Goal: Transaction & Acquisition: Purchase product/service

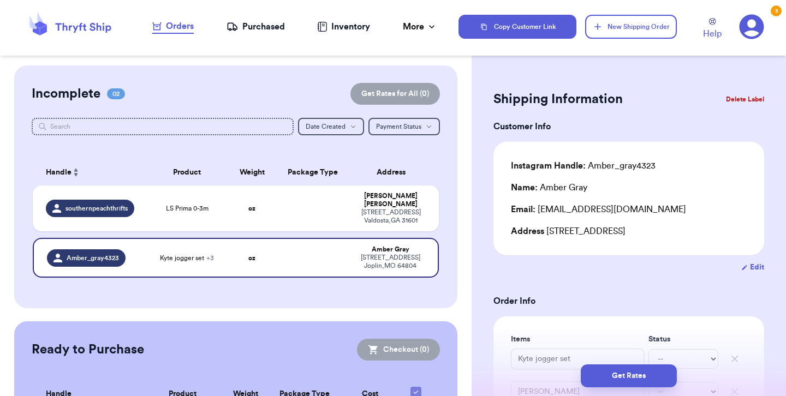
scroll to position [189, 0]
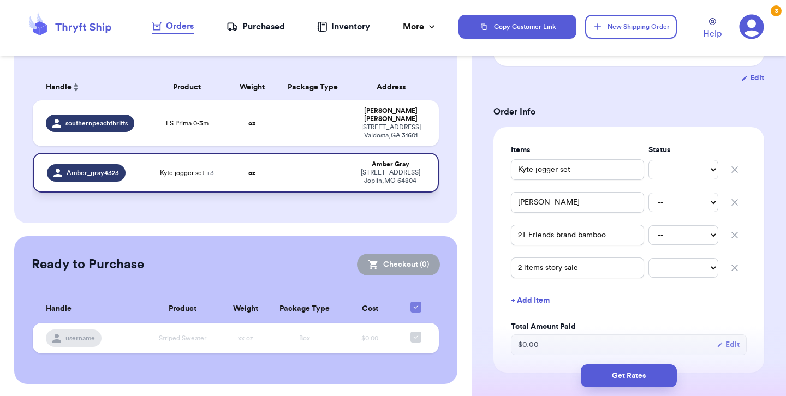
click at [309, 168] on td at bounding box center [312, 173] width 73 height 40
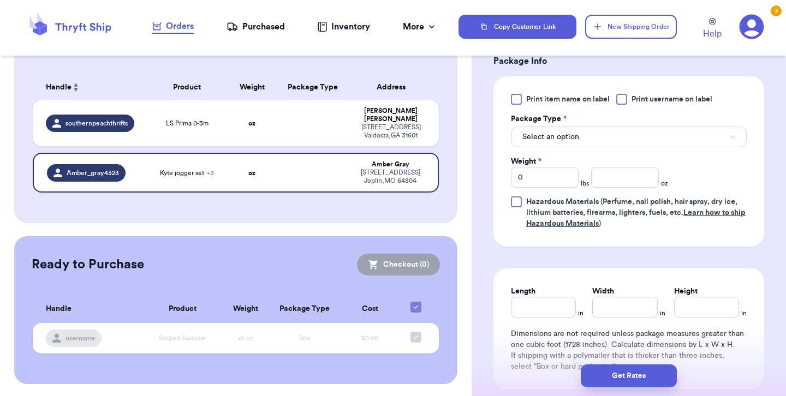
scroll to position [527, 0]
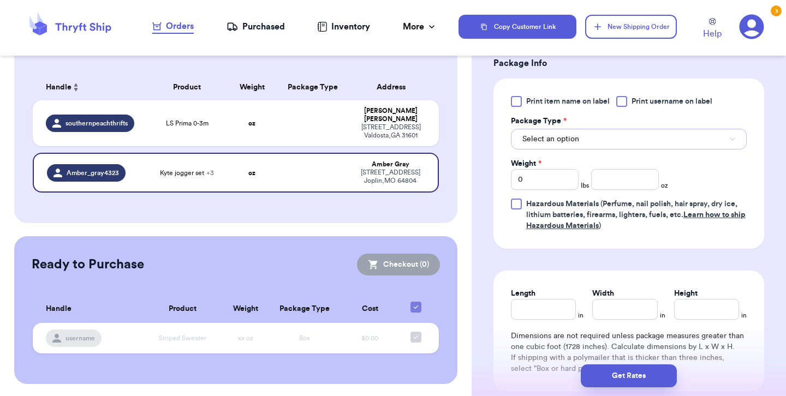
click at [608, 138] on button "Select an option" at bounding box center [629, 139] width 236 height 21
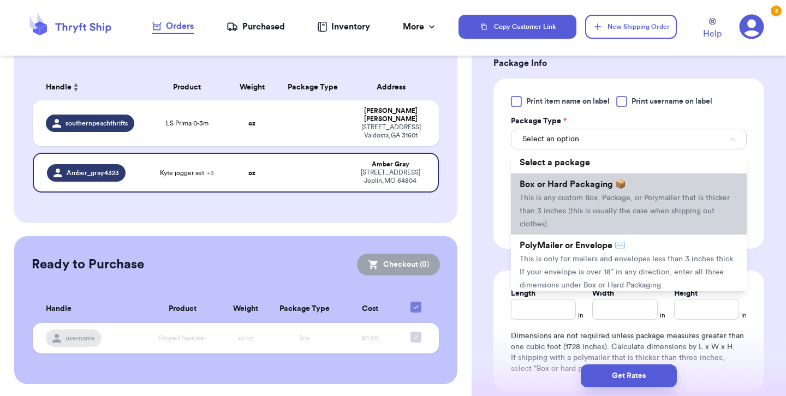
click at [601, 213] on span "This is any custom Box, Package, or Polymailer that is thicker than 3 inches (t…" at bounding box center [625, 211] width 210 height 34
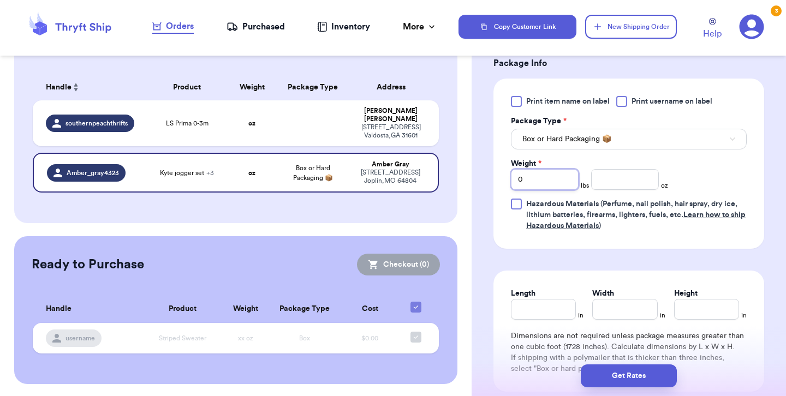
drag, startPoint x: 541, startPoint y: 177, endPoint x: 509, endPoint y: 177, distance: 32.8
click at [509, 177] on div "Print item name on label Print username on label Package Type * Box or Hard Pac…" at bounding box center [628, 164] width 271 height 170
click at [625, 182] on input "number" at bounding box center [625, 179] width 68 height 21
type input "25"
click at [679, 178] on div "Print item name on label Print username on label Package Type * Box or Hard Pac…" at bounding box center [629, 163] width 236 height 135
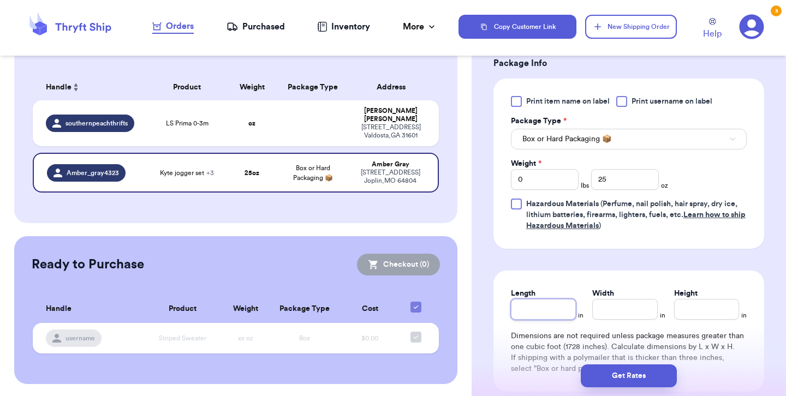
click at [553, 305] on input "Length" at bounding box center [543, 309] width 65 height 21
type input "9"
type input "8.5"
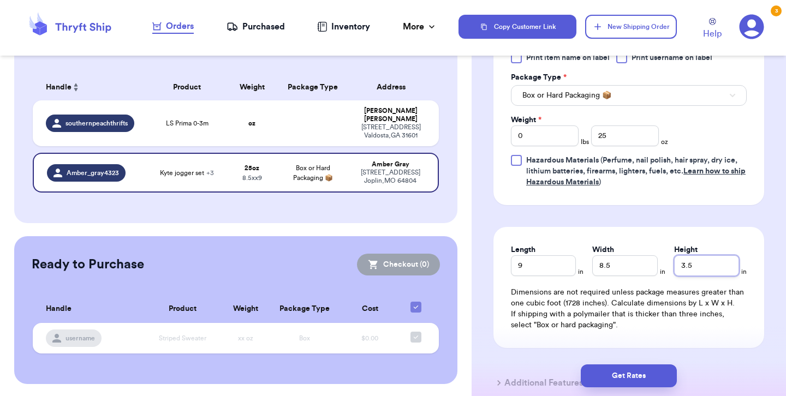
scroll to position [572, 0]
type input "3.5"
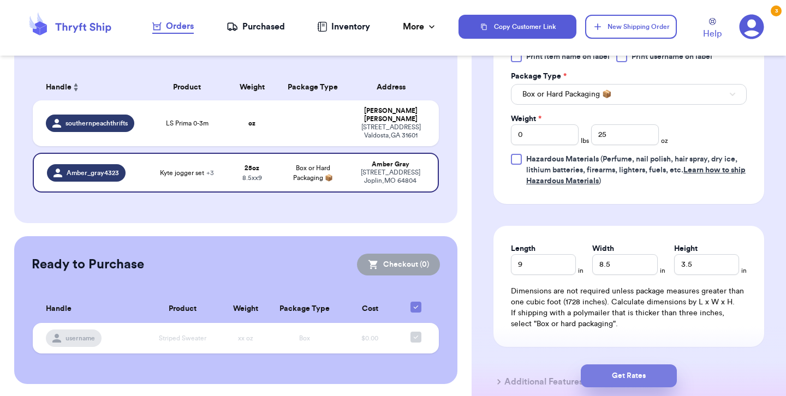
click at [599, 374] on button "Get Rates" at bounding box center [629, 376] width 96 height 23
type input "1"
type input "9"
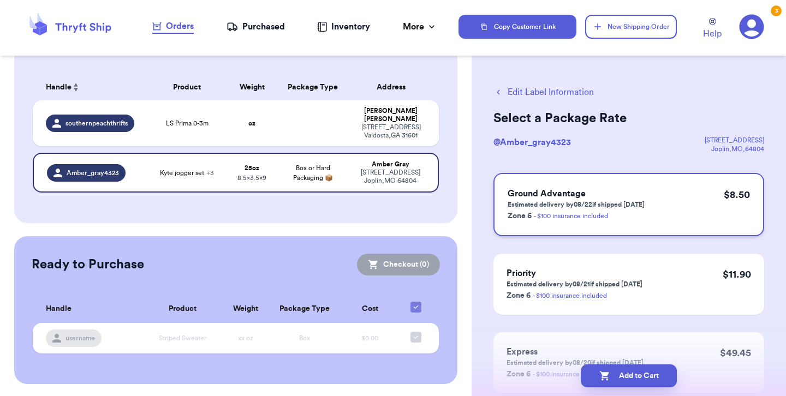
scroll to position [0, 0]
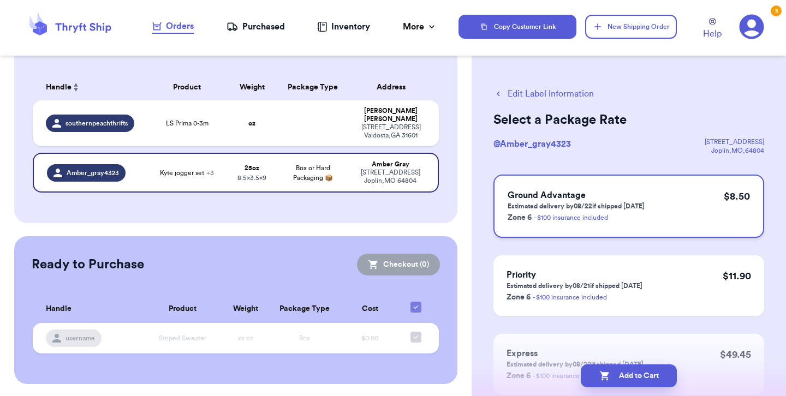
click at [647, 208] on div "Ground Advantage Estimated delivery by 08/22 if shipped [DATE] Zone 6 - $100 in…" at bounding box center [628, 206] width 271 height 63
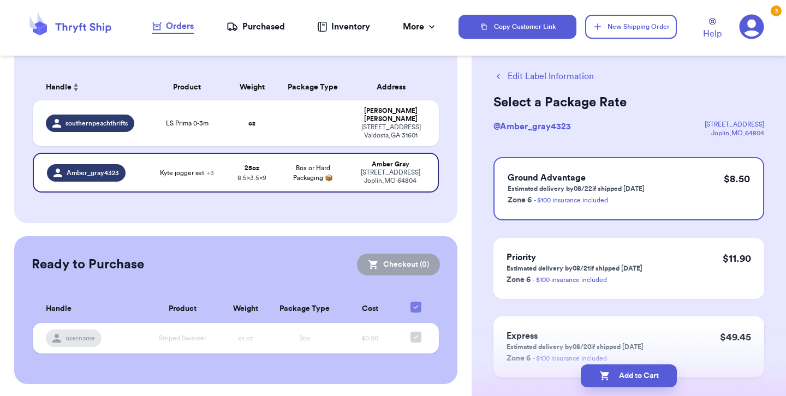
scroll to position [19, 0]
click at [622, 374] on button "Add to Cart" at bounding box center [629, 376] width 96 height 23
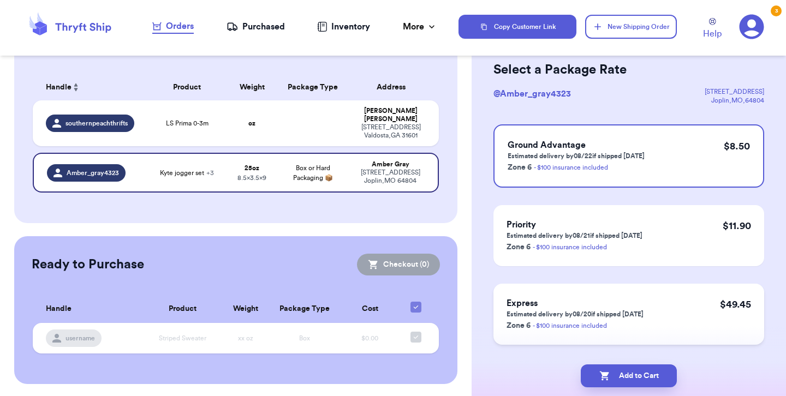
scroll to position [0, 0]
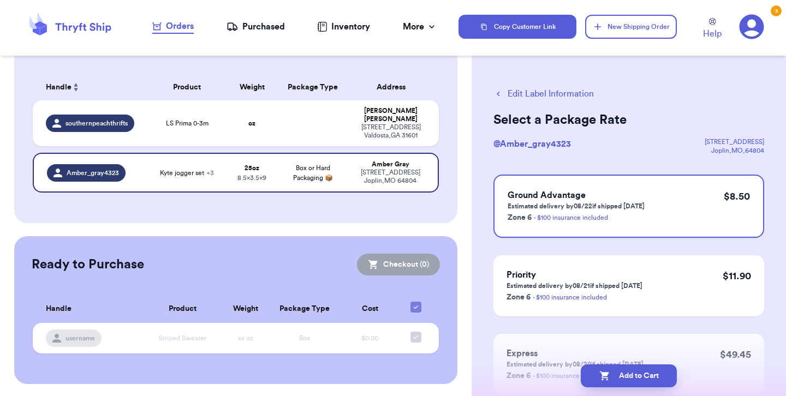
click at [775, 13] on div "3" at bounding box center [776, 10] width 11 height 11
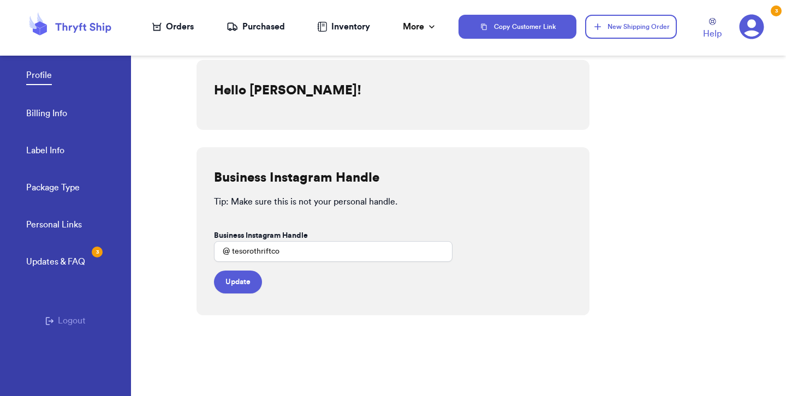
click at [163, 19] on nav "Orders Purchased Inventory More Stats Completed Orders" at bounding box center [294, 27] width 327 height 36
click at [168, 31] on div "Orders" at bounding box center [172, 26] width 41 height 13
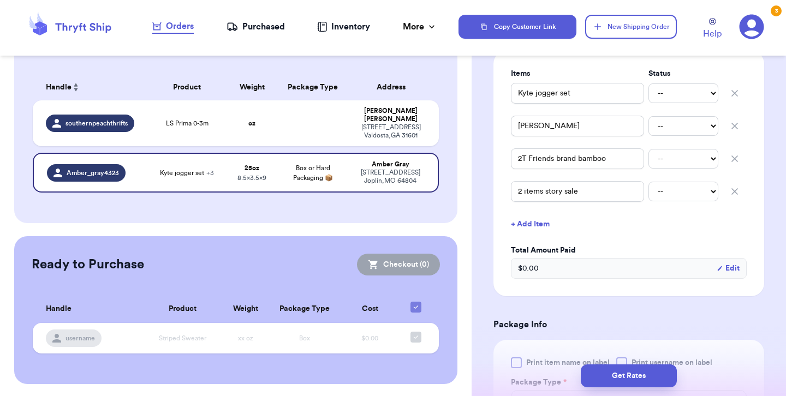
scroll to position [261, 0]
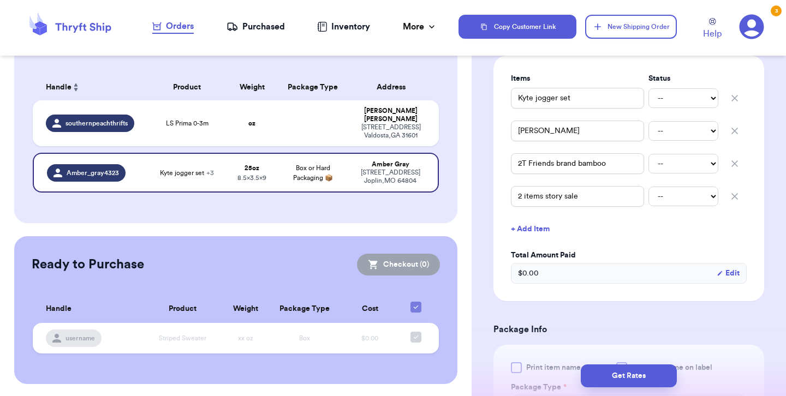
click at [732, 96] on icon "button" at bounding box center [734, 98] width 5 height 5
type input "[PERSON_NAME]"
type input "2T Friends brand bamboo"
type input "2 items story sale"
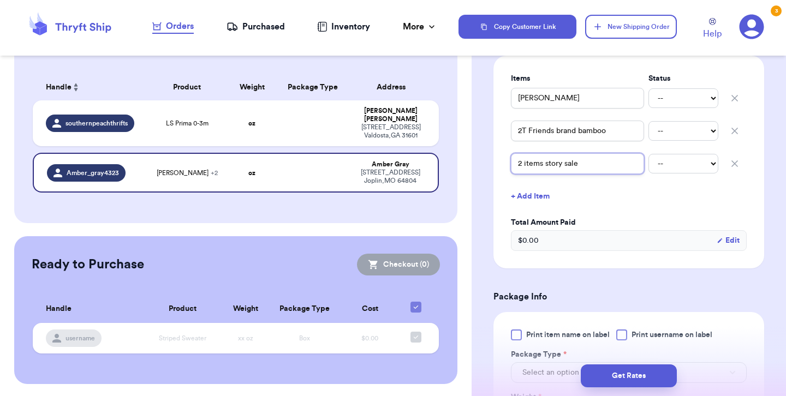
drag, startPoint x: 589, startPoint y: 165, endPoint x: 499, endPoint y: 162, distance: 90.1
click at [499, 162] on div "Items Status [PERSON_NAME] -- Paid Owes 2T Friends brand bamboo -- Paid Owes 2 …" at bounding box center [628, 162] width 271 height 213
type input "S"
type input "L"
type input "LI"
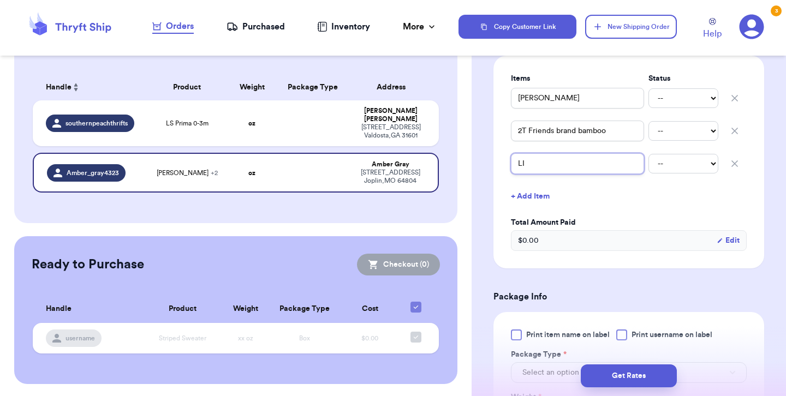
type input "LIT"
type input "LITT"
type input "LITTL"
type input "LITT"
type input "LIT"
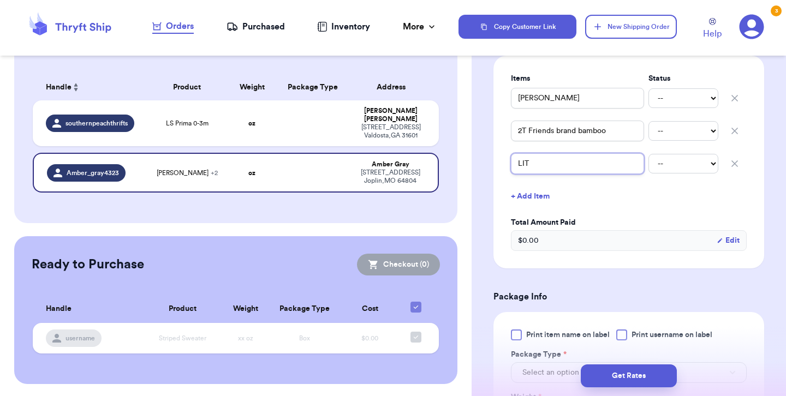
type input "LI"
type input "L"
type input "Li"
type input "Lit"
type input "Litt"
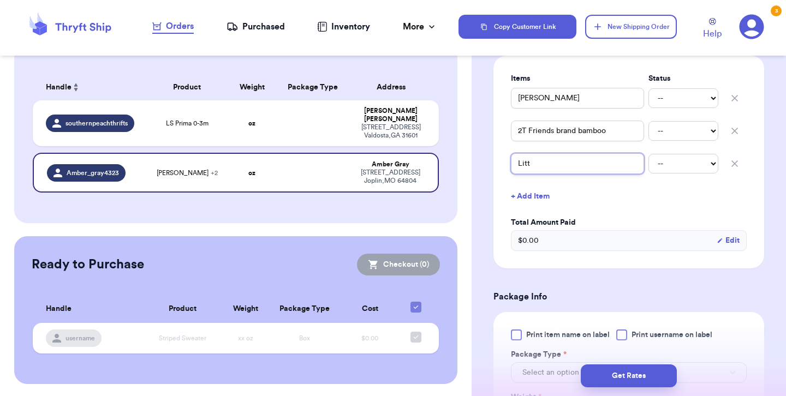
type input "Littl"
type input "Little"
type input "Little S"
type input "Little Sl"
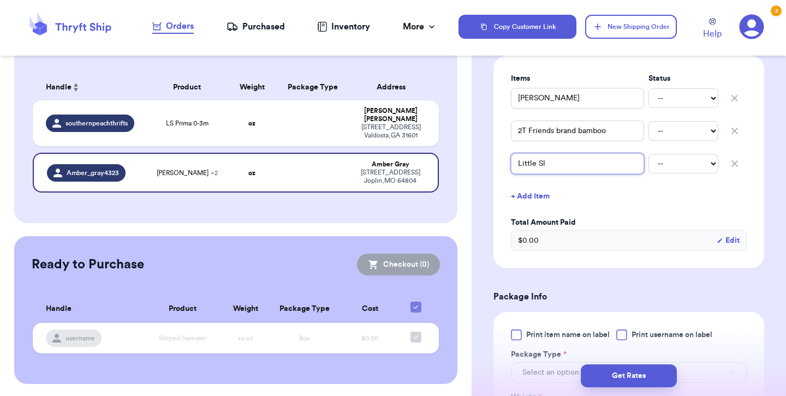
type input "Little Sle"
type input "Little Slee"
type input "Little Sleep"
type input "Little Sleepi"
type input "Little Sleepie"
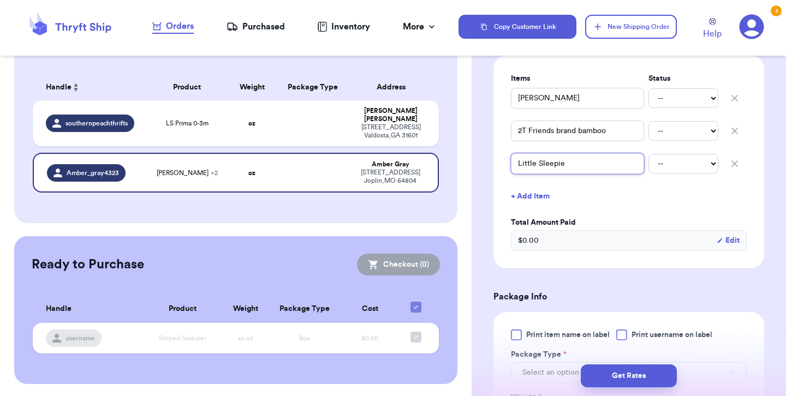
type input "Little Sleepies"
type input "Little Sleepies J"
type input "Little Sleepies Jo"
type input "Little Sleepies J"
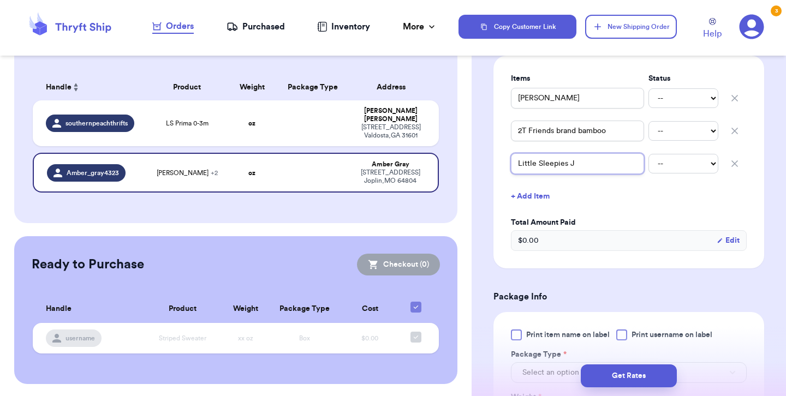
type input "Little Sleepies"
type input "Little Sleepies P"
type input "Little Sleepies Pa"
type input "Little Sleepies Pan"
type input "Little Sleepies Pant"
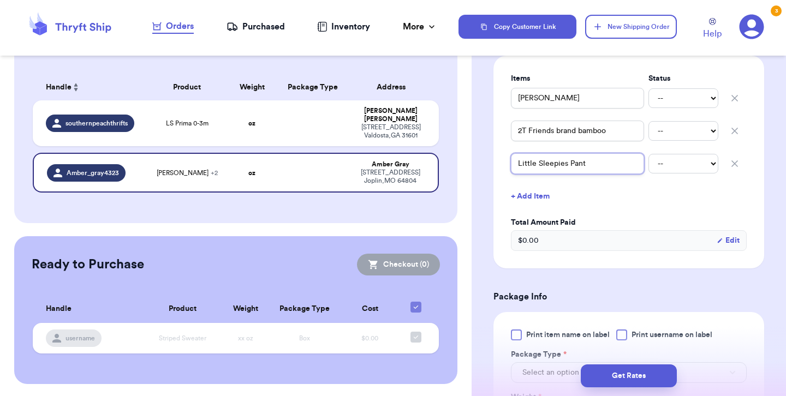
type input "Little Sleepies Pants"
click at [582, 198] on button "+ Add Item" at bounding box center [628, 196] width 244 height 24
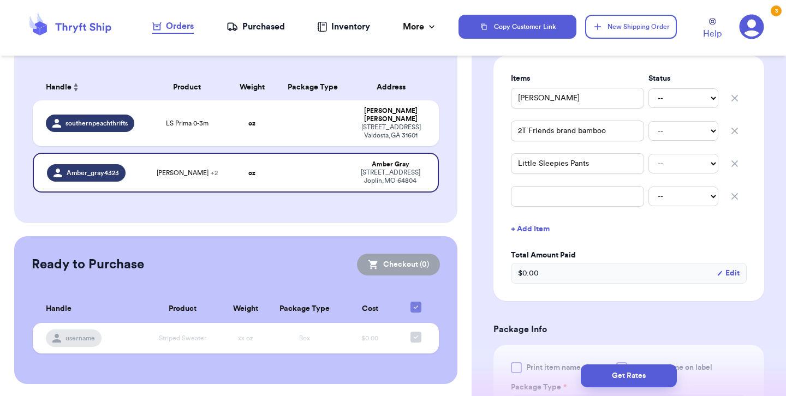
click at [736, 194] on icon "button" at bounding box center [734, 196] width 5 height 5
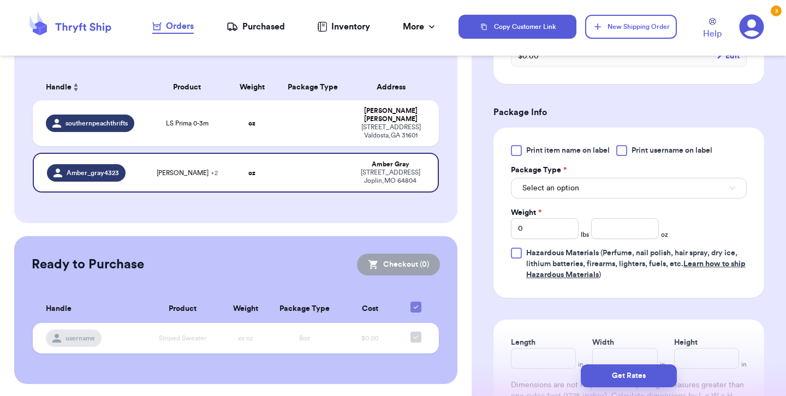
scroll to position [446, 0]
click at [594, 189] on button "Select an option" at bounding box center [629, 187] width 236 height 21
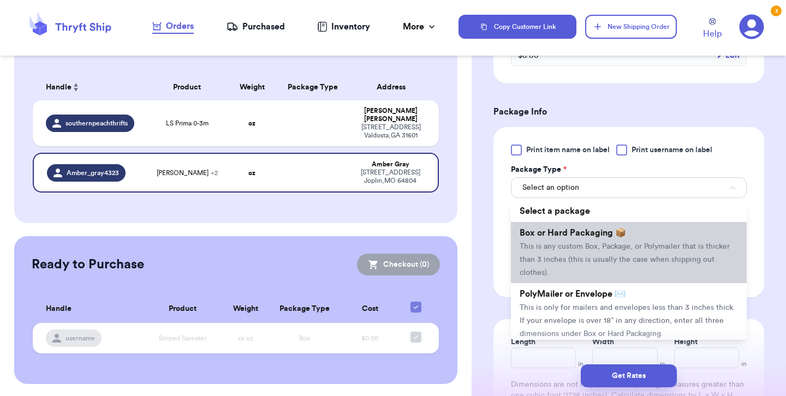
click at [591, 237] on span "Box or Hard Packaging 📦" at bounding box center [573, 233] width 106 height 9
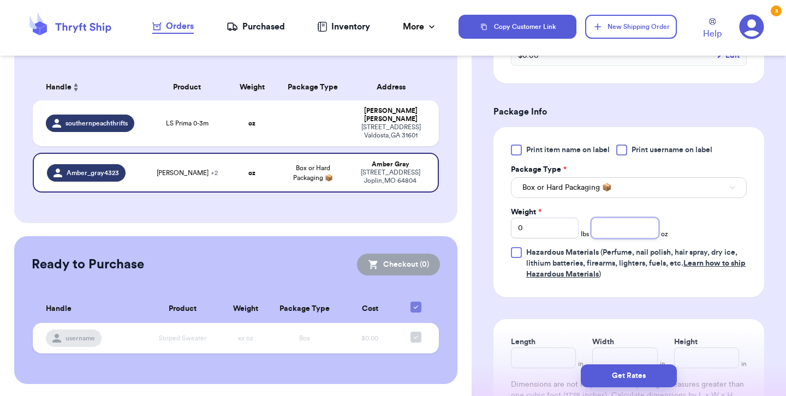
click at [622, 232] on input "number" at bounding box center [625, 228] width 68 height 21
type input "25"
click at [604, 307] on form "Shipping Information Delete Label Customer Info Instagram Handle: Amber_gray432…" at bounding box center [628, 69] width 271 height 856
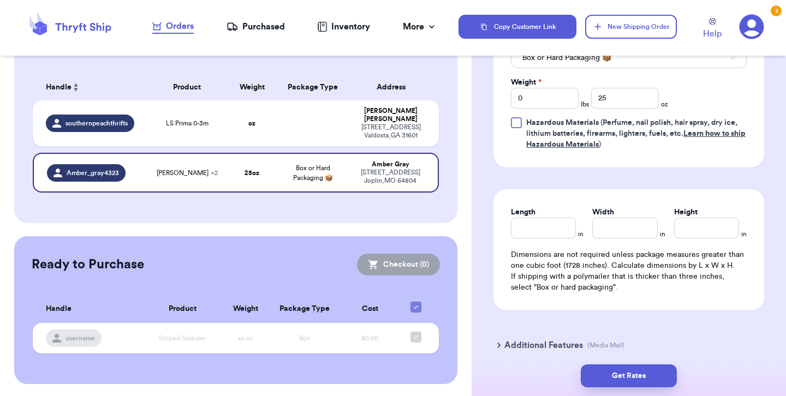
scroll to position [579, 0]
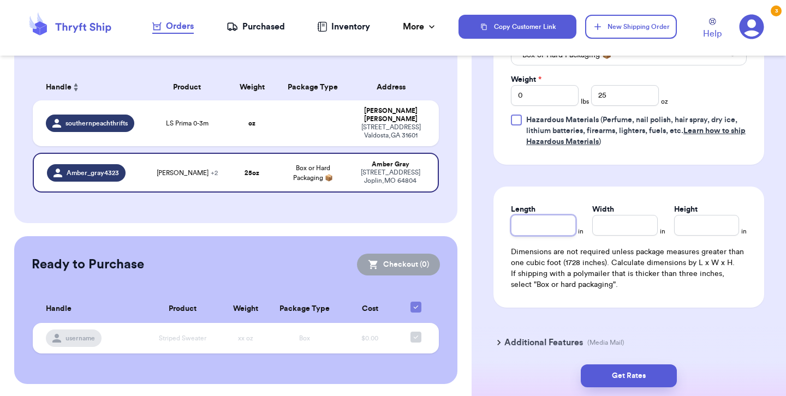
click at [547, 225] on input "Length" at bounding box center [543, 225] width 65 height 21
type input "9"
type input "8.5"
type input "3.5"
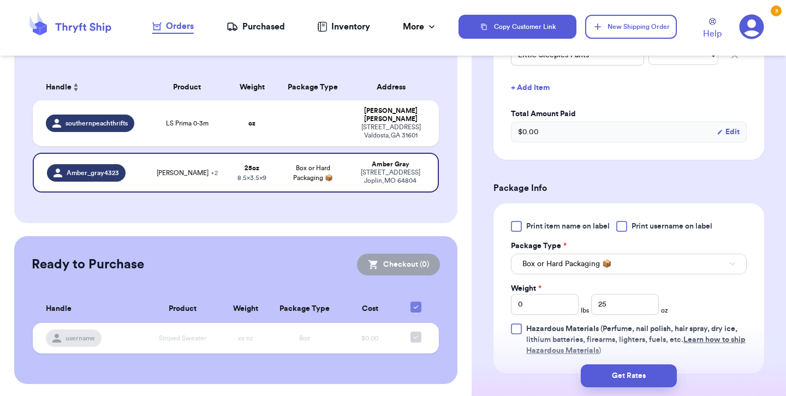
scroll to position [405, 0]
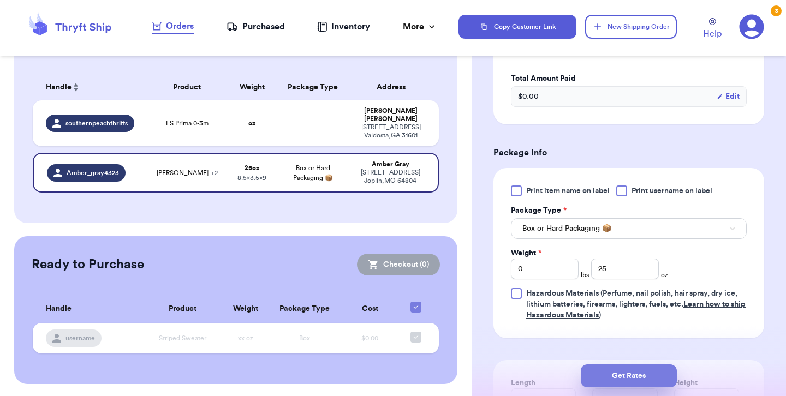
click at [606, 378] on button "Get Rates" at bounding box center [629, 376] width 96 height 23
type input "1"
type input "9"
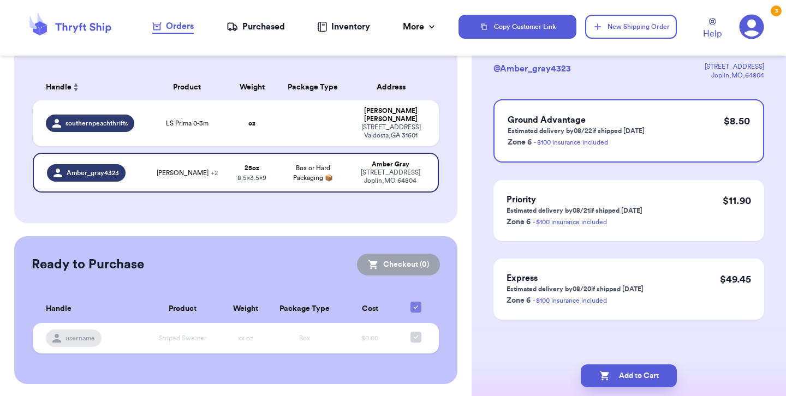
scroll to position [0, 0]
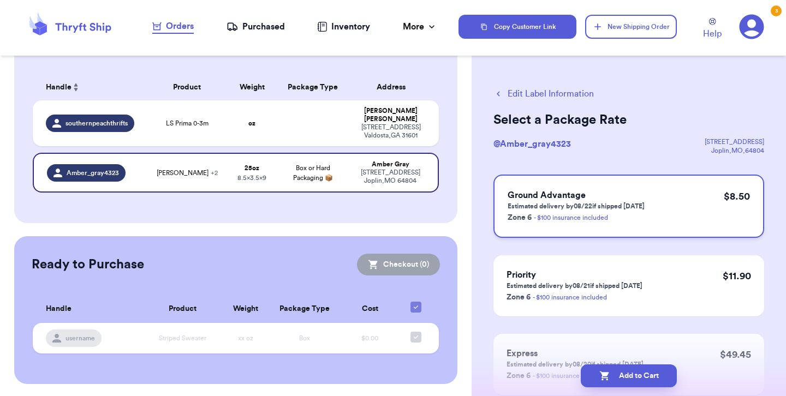
click at [631, 214] on p "Zone 6 - $100 insurance included" at bounding box center [576, 217] width 137 height 13
click at [629, 372] on button "Add to Cart" at bounding box center [629, 376] width 96 height 23
checkbox input "true"
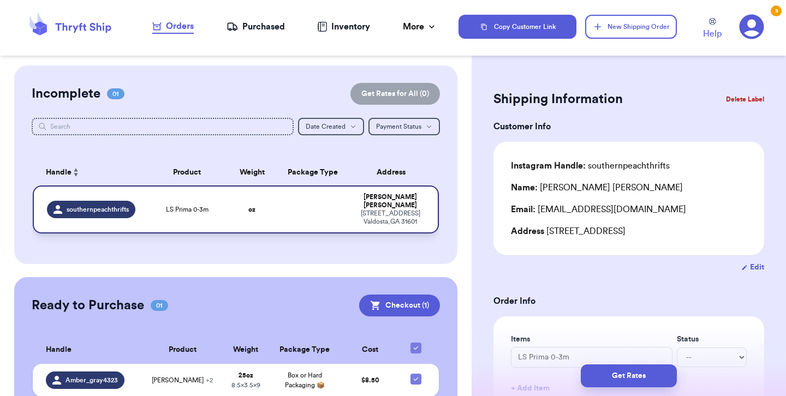
click at [326, 200] on td at bounding box center [312, 210] width 73 height 48
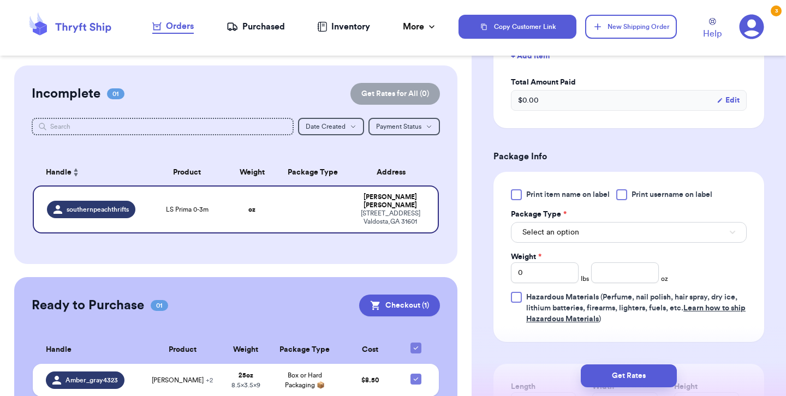
scroll to position [342, 0]
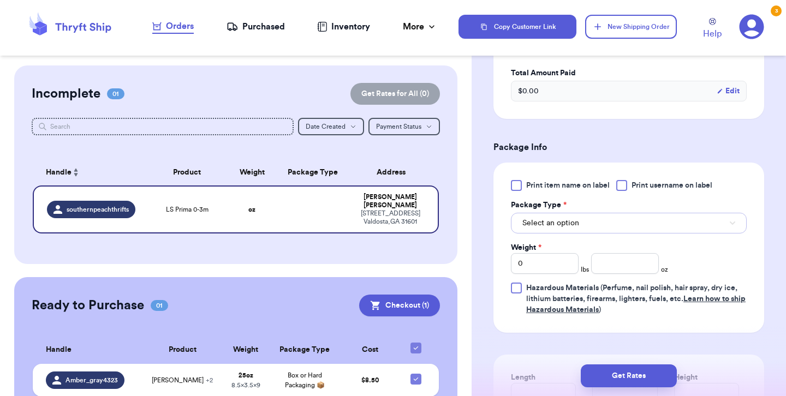
click at [604, 222] on button "Select an option" at bounding box center [629, 223] width 236 height 21
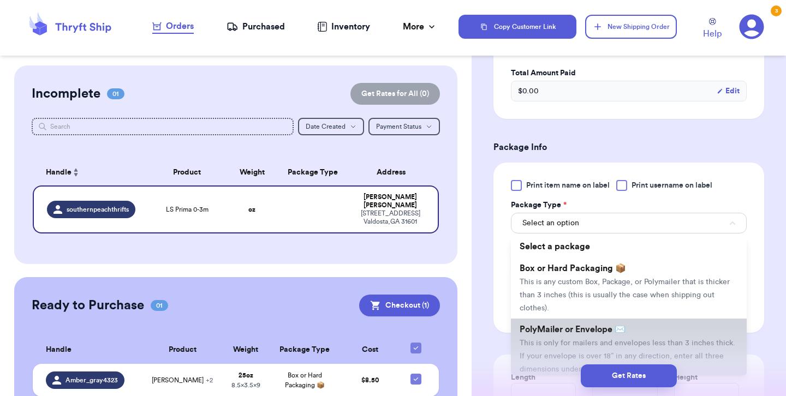
click at [594, 342] on span "This is only for mailers and envelopes less than 3 inches thick. If your envelo…" at bounding box center [628, 356] width 216 height 34
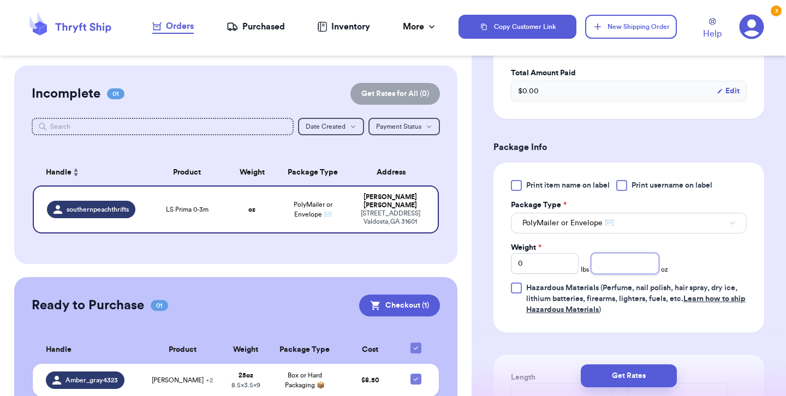
click at [607, 264] on input "number" at bounding box center [625, 263] width 68 height 21
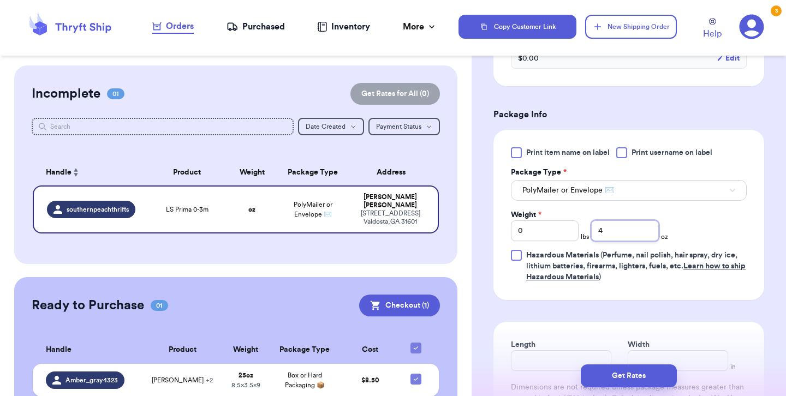
scroll to position [379, 0]
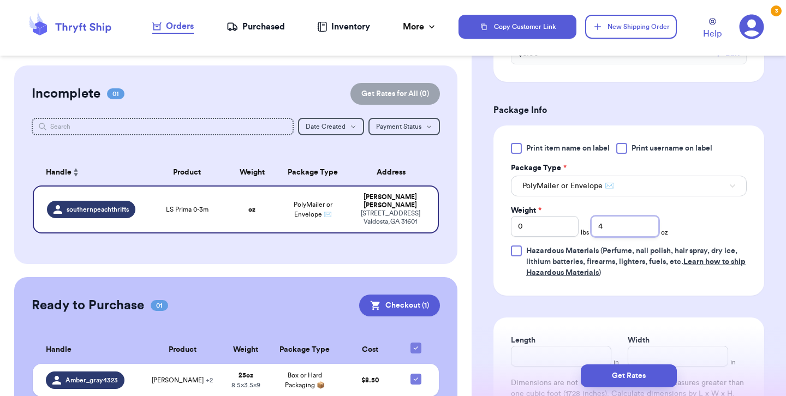
type input "4"
click at [604, 282] on div "Print item name on label Print username on label Package Type * PolyMailer or E…" at bounding box center [628, 211] width 271 height 170
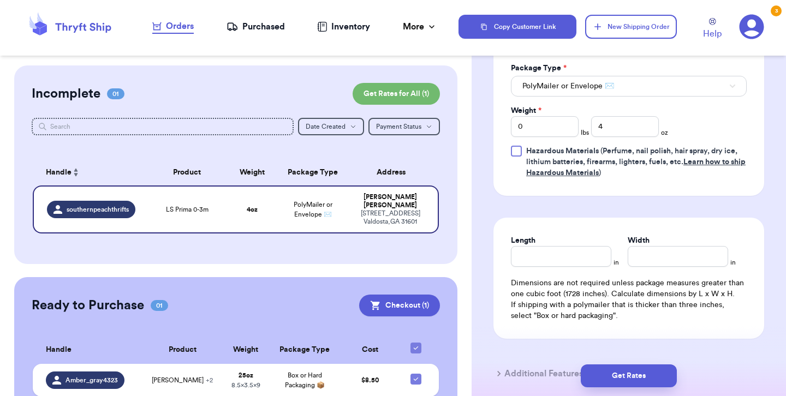
scroll to position [480, 0]
click at [575, 258] on input "Length" at bounding box center [561, 255] width 100 height 21
click at [619, 82] on button "PolyMailer or Envelope ✉️" at bounding box center [629, 85] width 236 height 21
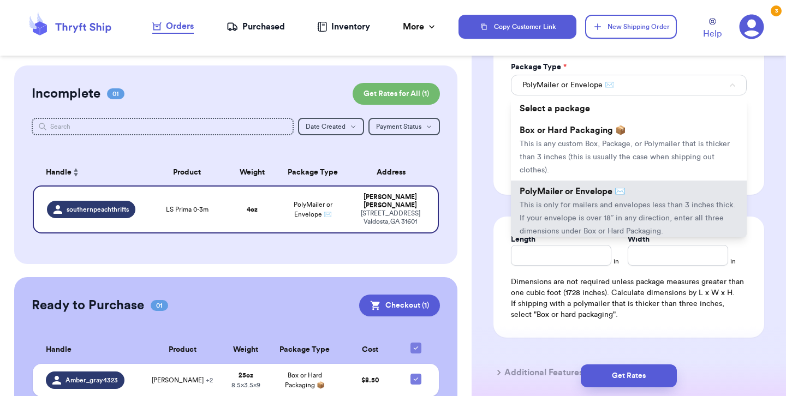
click at [492, 170] on div "Shipping Information Delete Label Customer Info Instagram Handle: southernpeach…" at bounding box center [629, 28] width 314 height 885
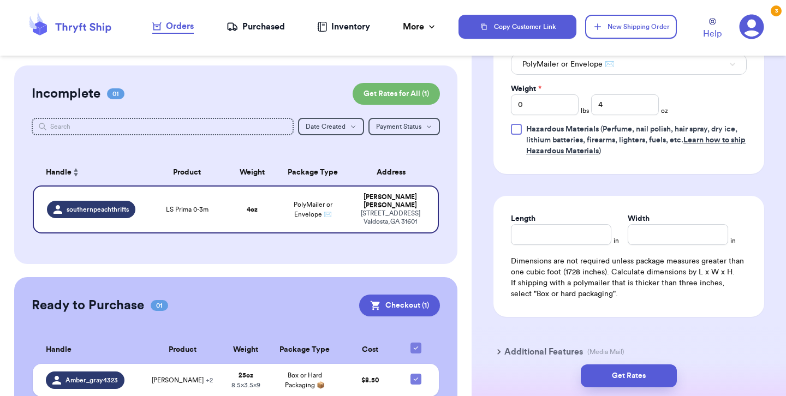
scroll to position [503, 0]
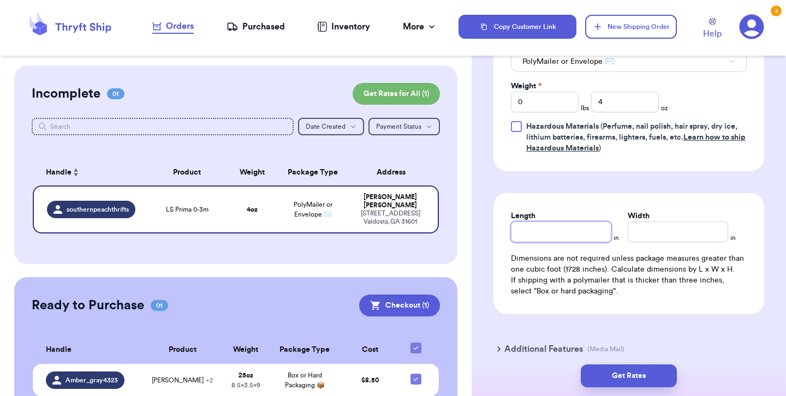
click at [537, 236] on input "Length" at bounding box center [561, 232] width 100 height 21
type input "6.5"
click at [643, 237] on input "Width *" at bounding box center [678, 232] width 100 height 21
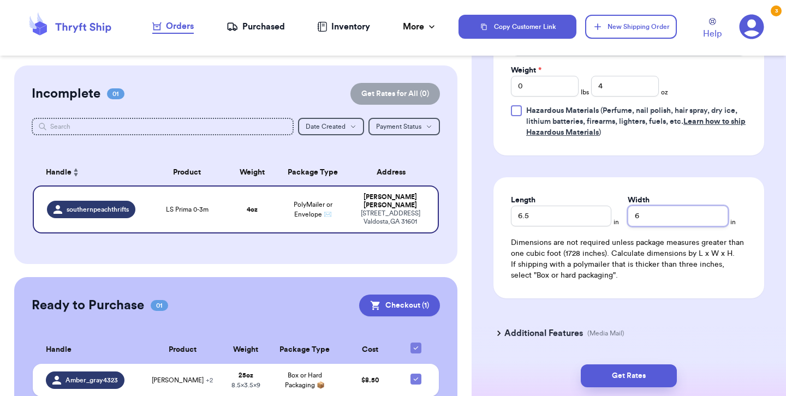
scroll to position [538, 0]
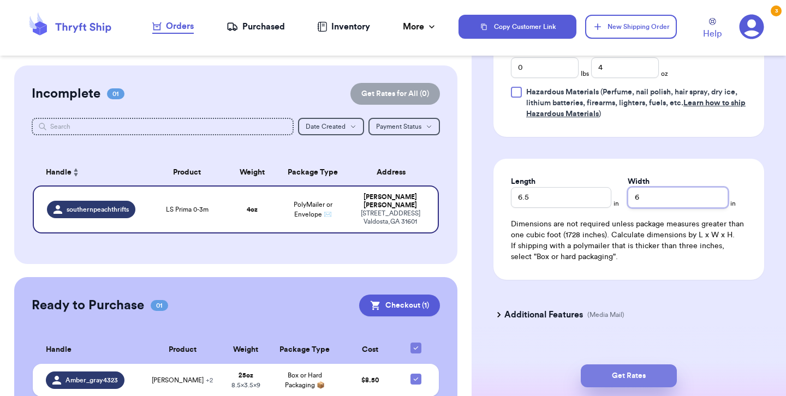
type input "6"
click at [635, 368] on button "Get Rates" at bounding box center [629, 376] width 96 height 23
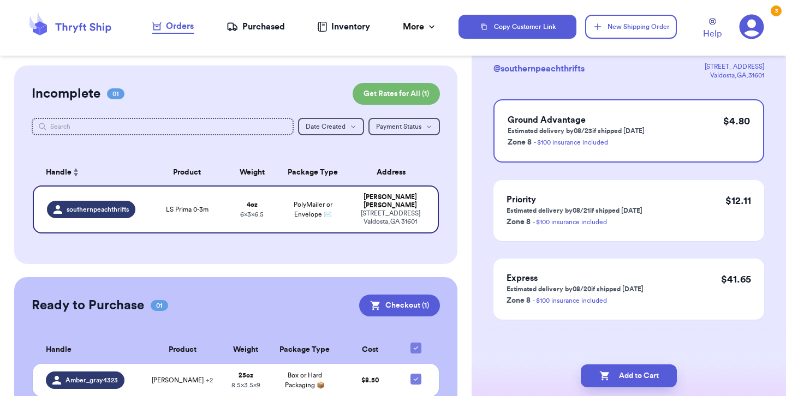
scroll to position [0, 0]
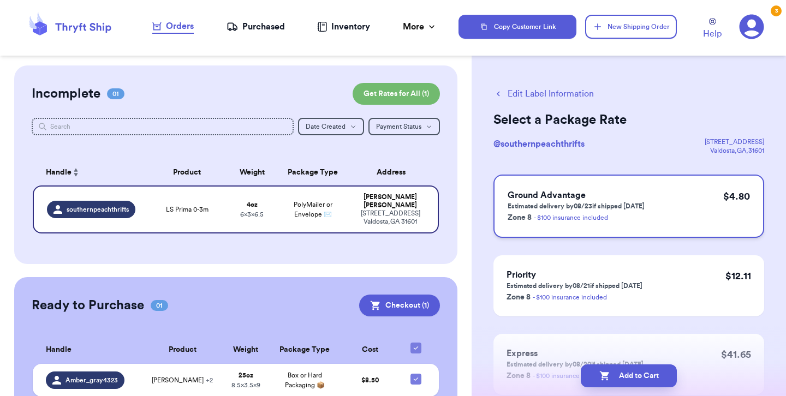
click at [664, 216] on div "Ground Advantage Estimated delivery by 08/23 if shipped [DATE] Zone 8 - $100 in…" at bounding box center [628, 206] width 271 height 63
click at [651, 380] on button "Add to Cart" at bounding box center [629, 376] width 96 height 23
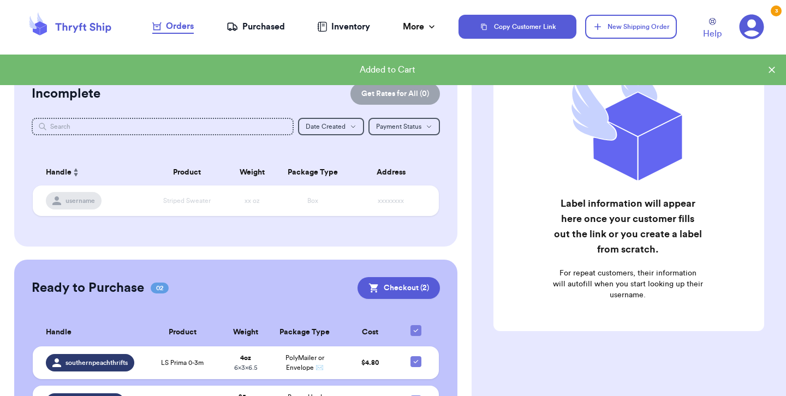
scroll to position [95, 0]
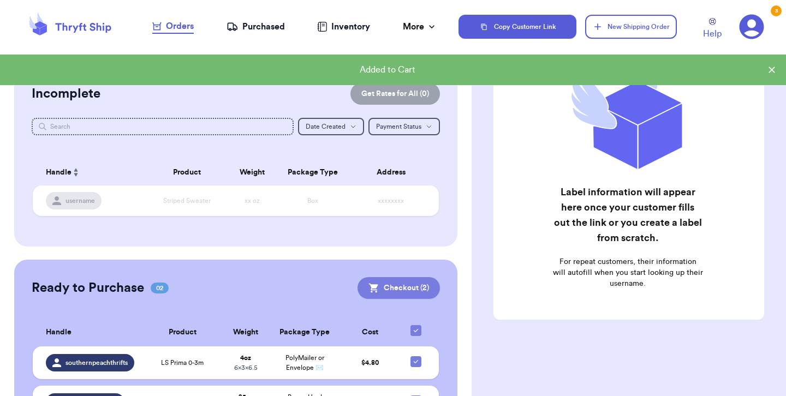
click at [428, 288] on button "Checkout ( 2 )" at bounding box center [398, 288] width 82 height 22
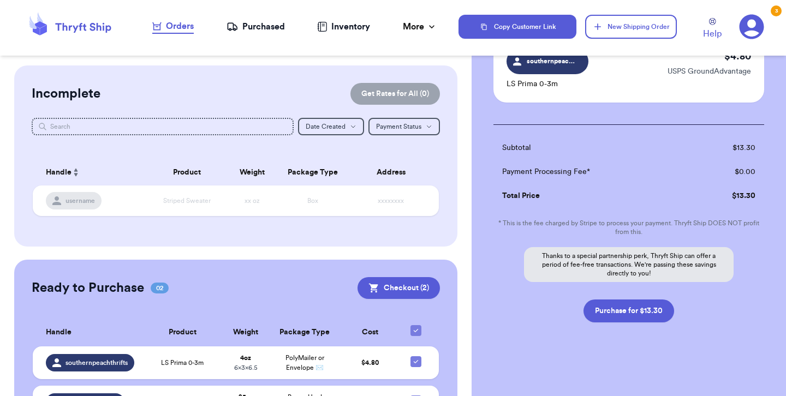
scroll to position [178, 0]
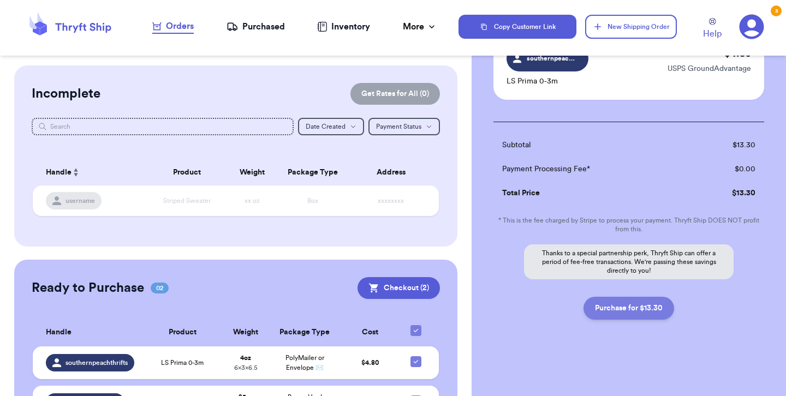
click at [595, 305] on button "Purchase for $13.30" at bounding box center [628, 308] width 91 height 23
checkbox input "false"
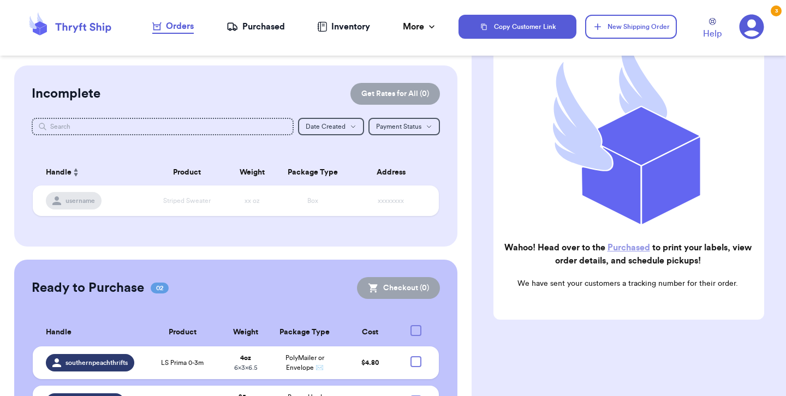
scroll to position [136, 0]
checkbox input "true"
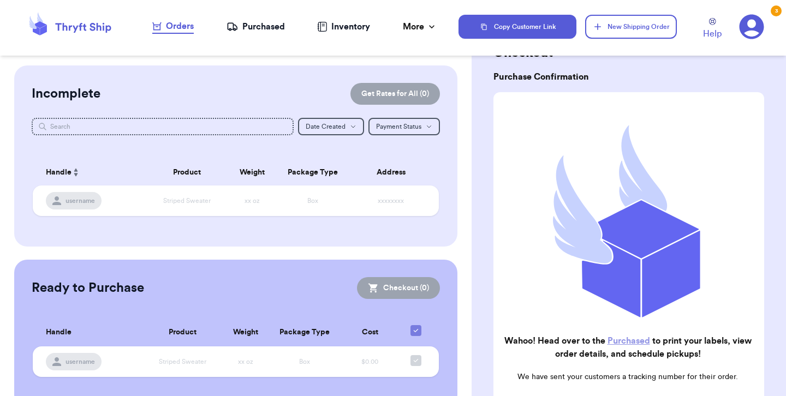
scroll to position [0, 0]
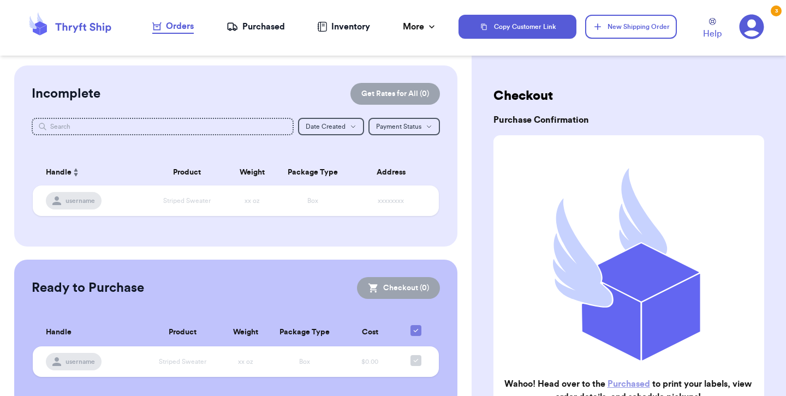
click at [250, 28] on div "Purchased" at bounding box center [255, 26] width 58 height 13
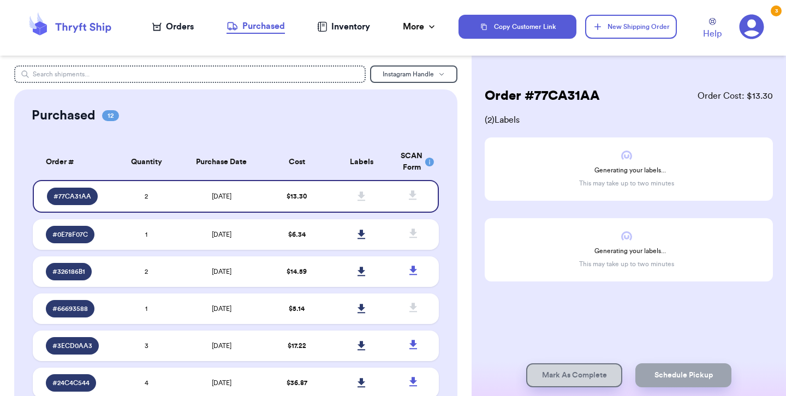
click at [176, 33] on div "Orders" at bounding box center [172, 26] width 41 height 13
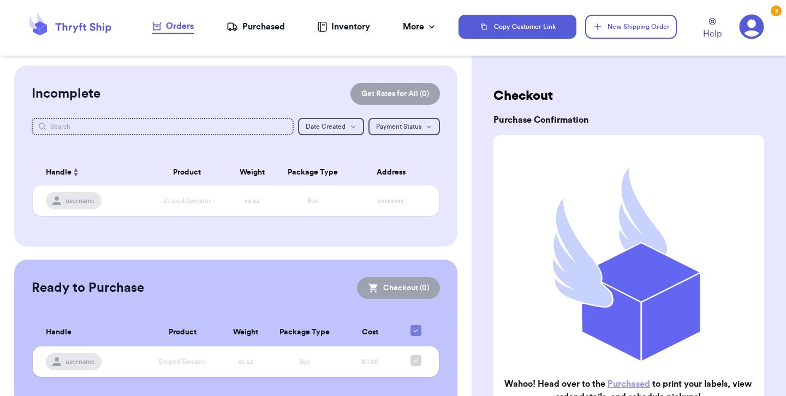
click at [249, 25] on div "Purchased" at bounding box center [255, 26] width 58 height 13
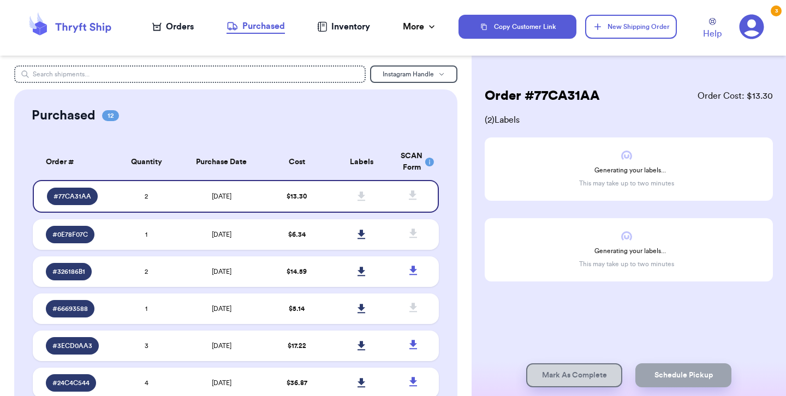
click at [198, 27] on nav "Orders Purchased Inventory More Stats Completed Orders" at bounding box center [294, 27] width 327 height 36
click at [188, 22] on div "Orders" at bounding box center [172, 26] width 41 height 13
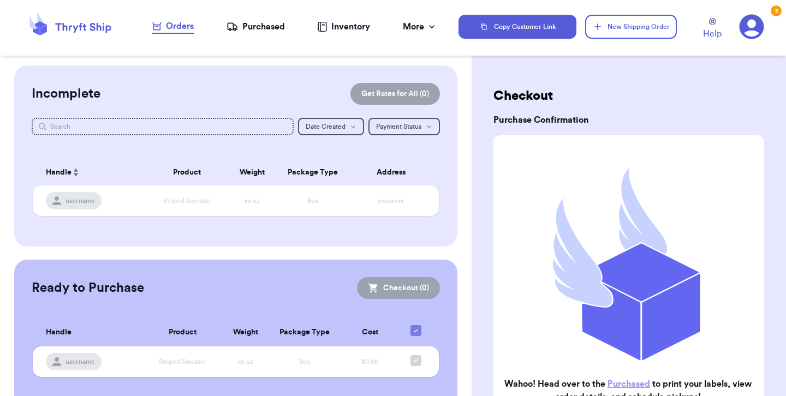
click at [258, 21] on div "Purchased" at bounding box center [255, 26] width 58 height 13
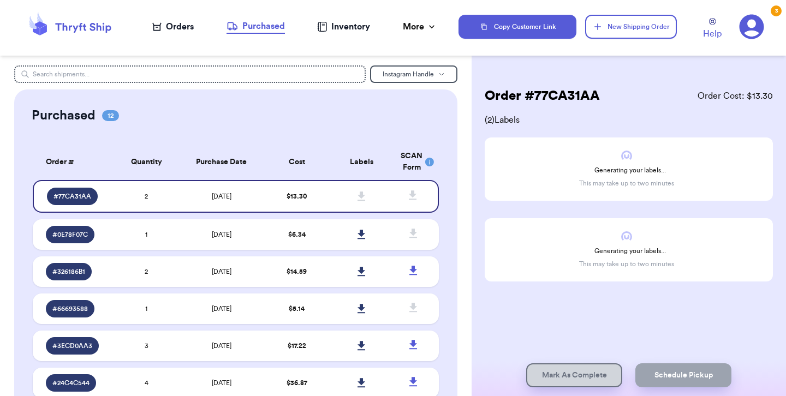
click at [176, 23] on div "Orders" at bounding box center [172, 26] width 41 height 13
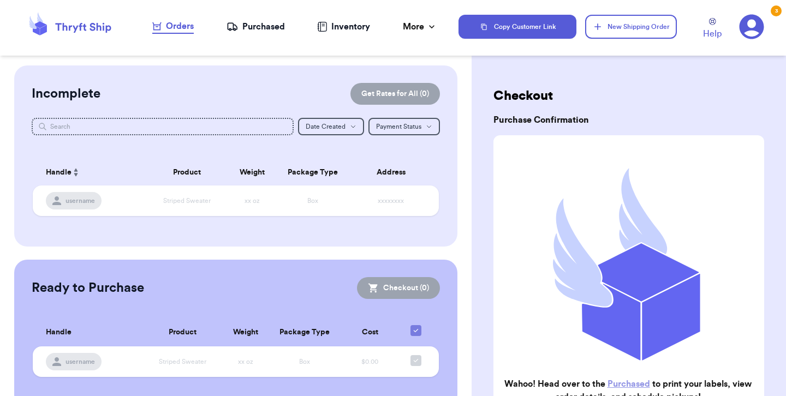
click at [270, 24] on div "Purchased" at bounding box center [255, 26] width 58 height 13
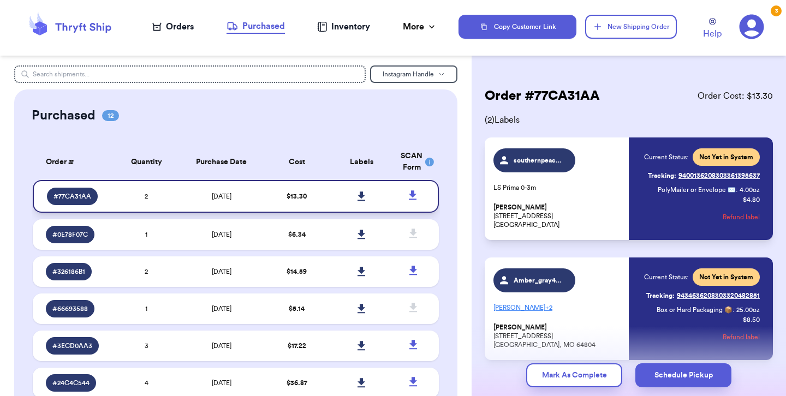
click at [358, 194] on icon at bounding box center [361, 197] width 8 height 10
